Goal: Information Seeking & Learning: Learn about a topic

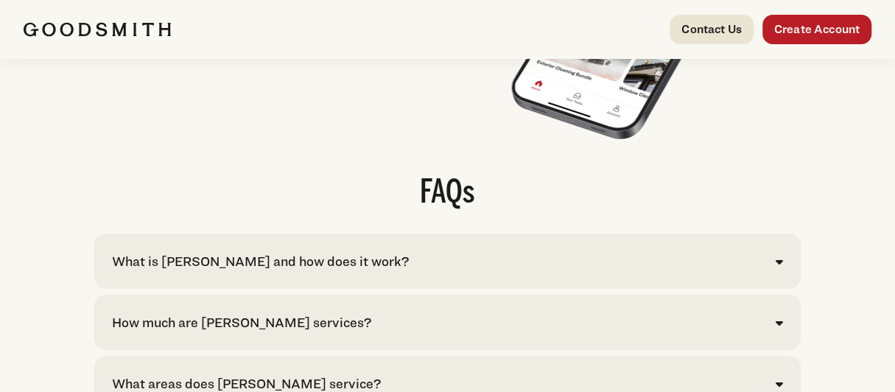
scroll to position [2946, 0]
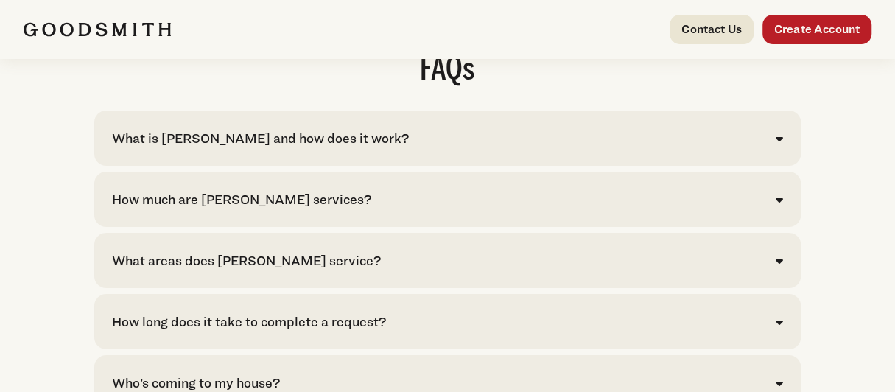
click at [505, 209] on div "How much are Goodsmith services?" at bounding box center [447, 199] width 671 height 20
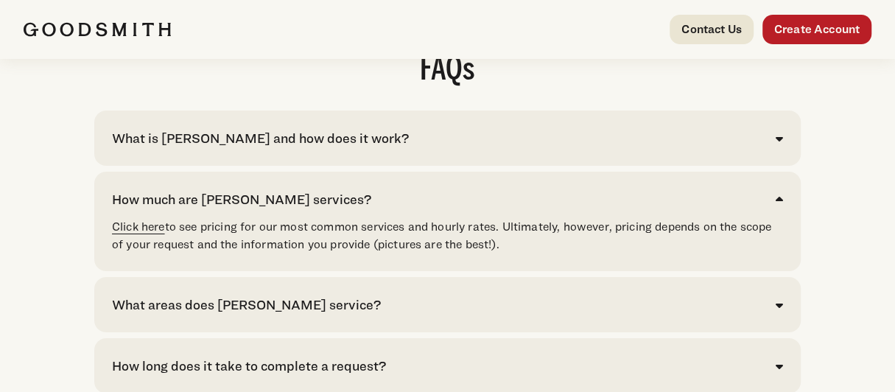
click at [157, 233] on link "Click here" at bounding box center [138, 226] width 53 height 14
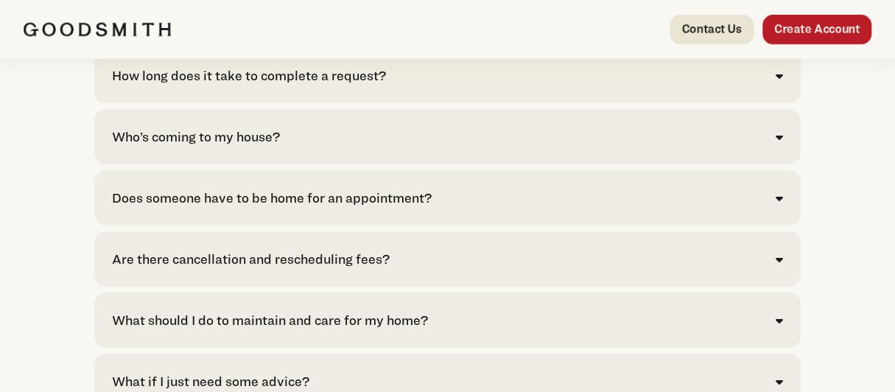
scroll to position [2946, 0]
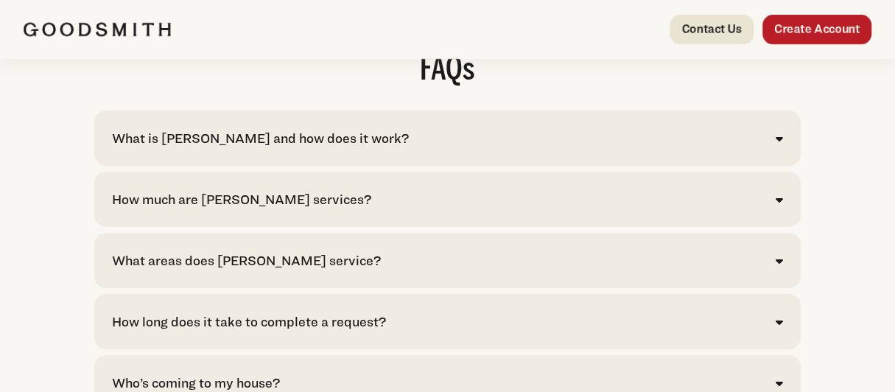
click at [222, 148] on div "What is [PERSON_NAME] and how does it work?" at bounding box center [260, 138] width 297 height 20
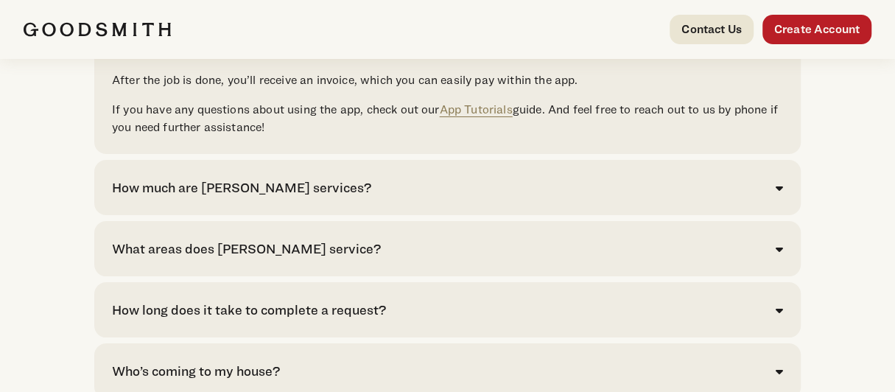
scroll to position [3192, 0]
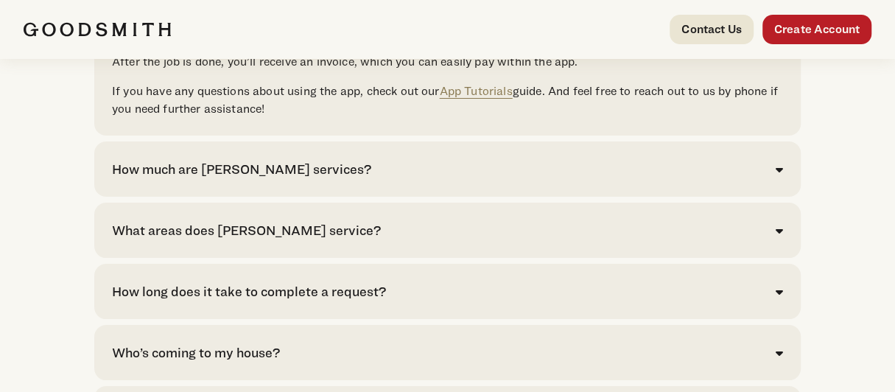
click at [225, 197] on div "How much are Goodsmith services? Click here to see pricing for our most common …" at bounding box center [447, 168] width 706 height 55
click at [234, 179] on div "How much are [PERSON_NAME] services?" at bounding box center [241, 169] width 259 height 20
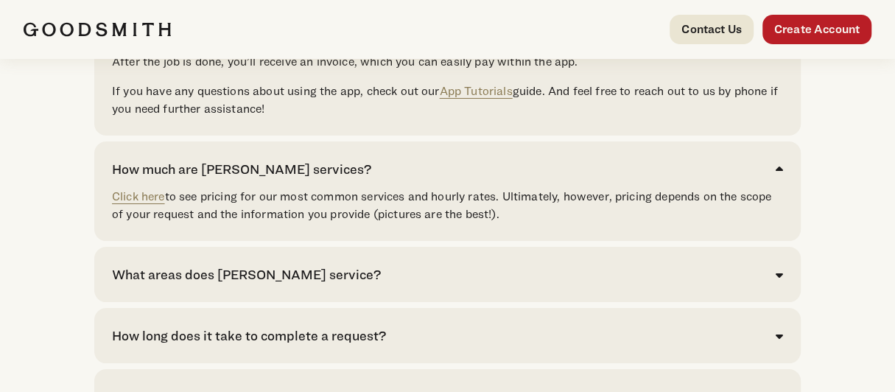
scroll to position [3314, 0]
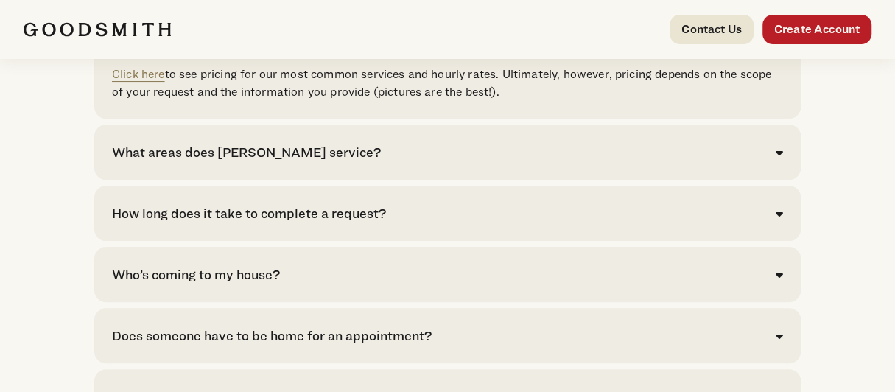
click at [236, 162] on div "What areas does [PERSON_NAME] service?" at bounding box center [246, 152] width 269 height 20
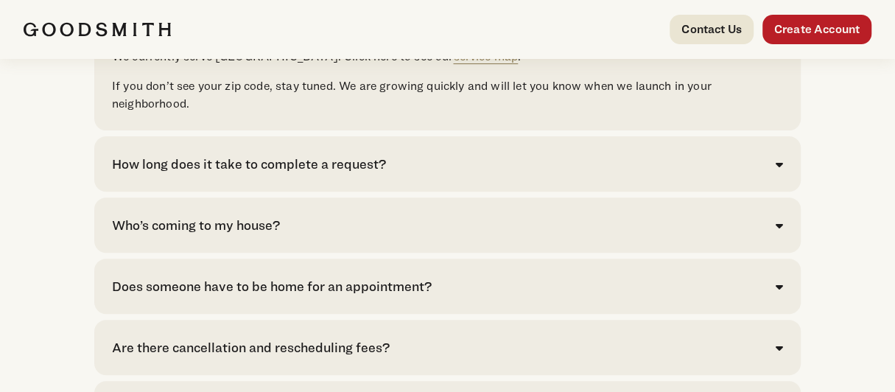
scroll to position [3560, 0]
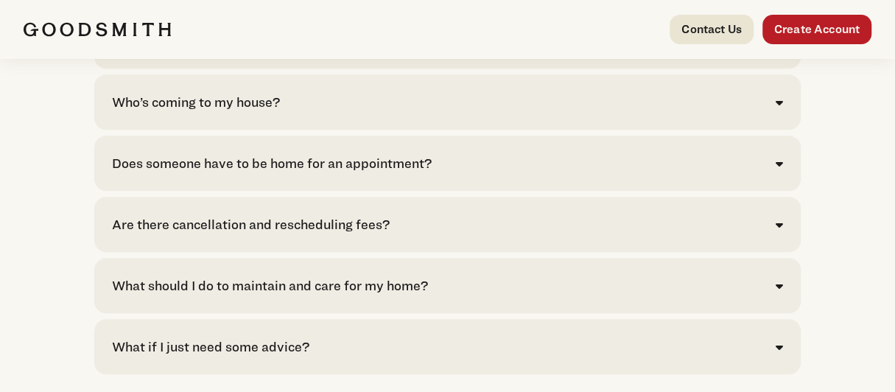
click at [226, 234] on div "Are there cancellation and rescheduling fees?" at bounding box center [251, 224] width 278 height 20
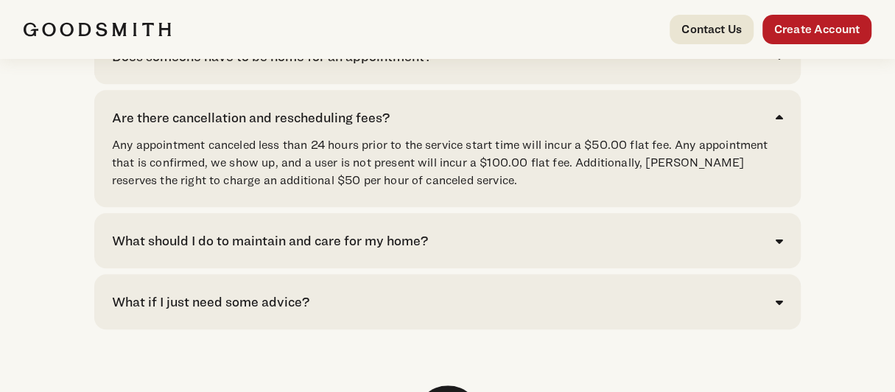
scroll to position [3682, 0]
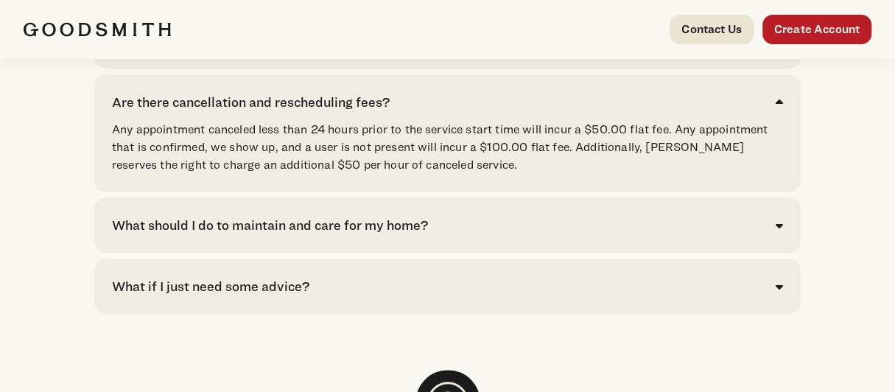
click at [231, 235] on div "What should I do to maintain and care for my home?" at bounding box center [270, 225] width 316 height 20
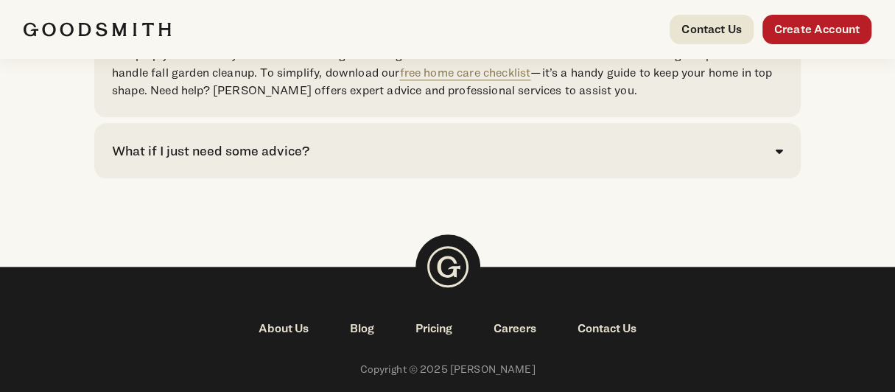
scroll to position [3928, 0]
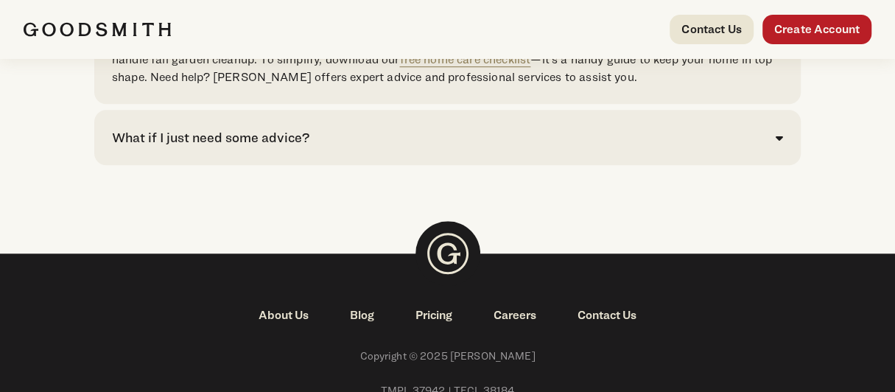
click at [224, 147] on div "What if I just need some advice?" at bounding box center [210, 137] width 197 height 20
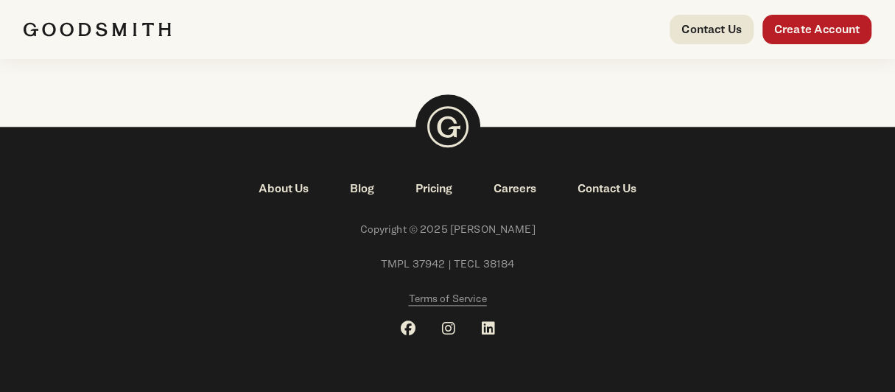
scroll to position [4150, 0]
